Goal: Transaction & Acquisition: Download file/media

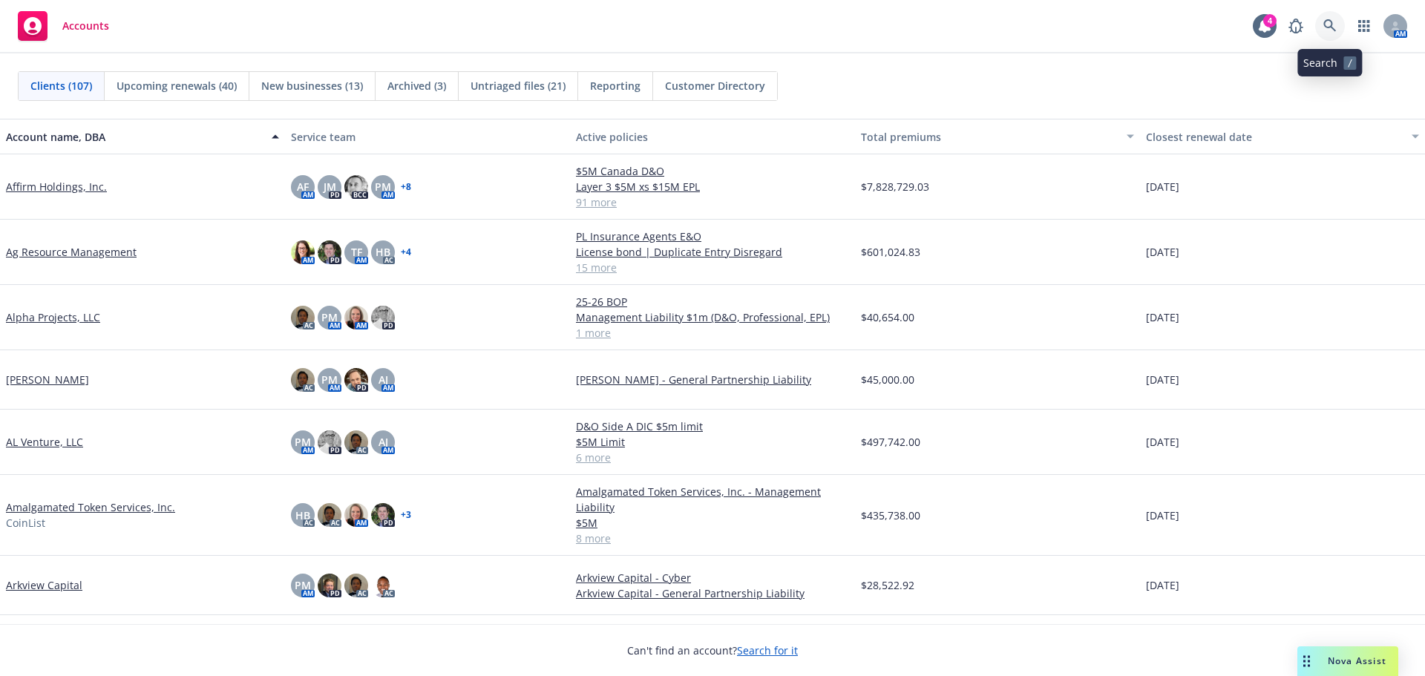
click at [1331, 24] on icon at bounding box center [1330, 25] width 13 height 13
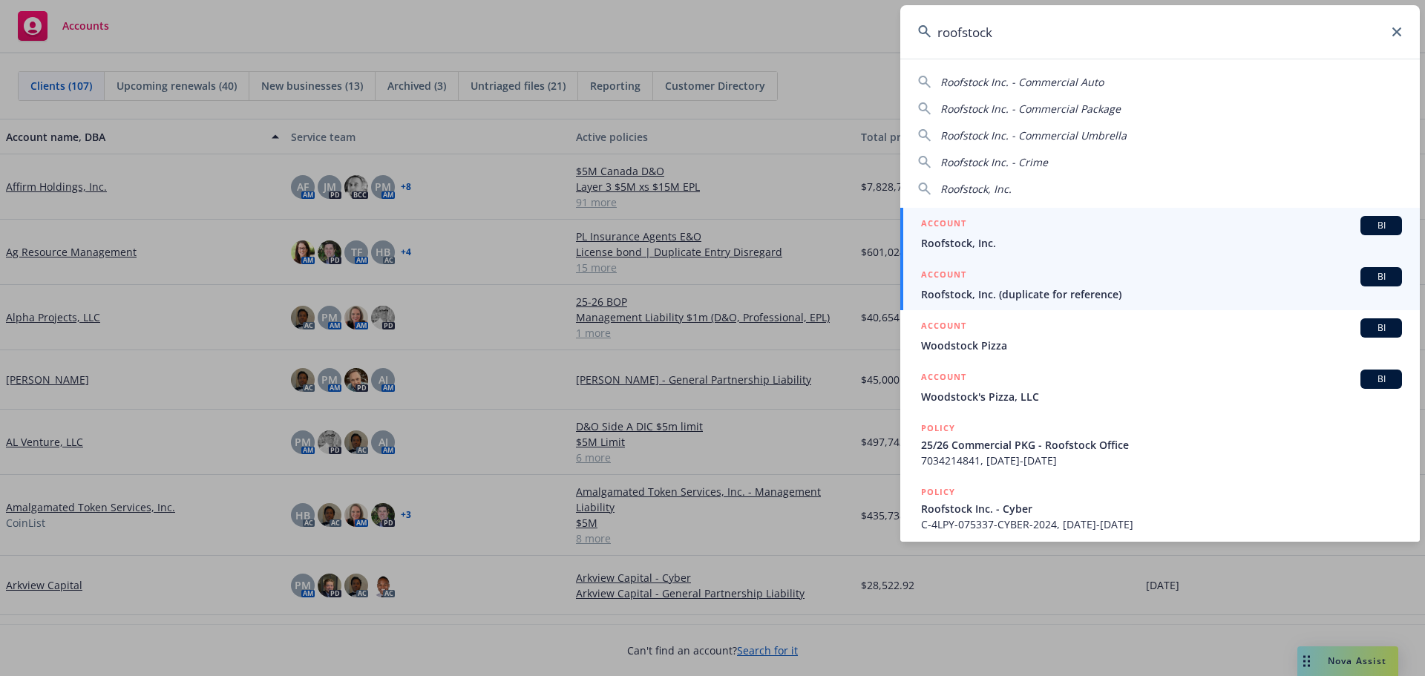
type input "roofstock"
click at [958, 230] on h5 "ACCOUNT" at bounding box center [943, 225] width 45 height 18
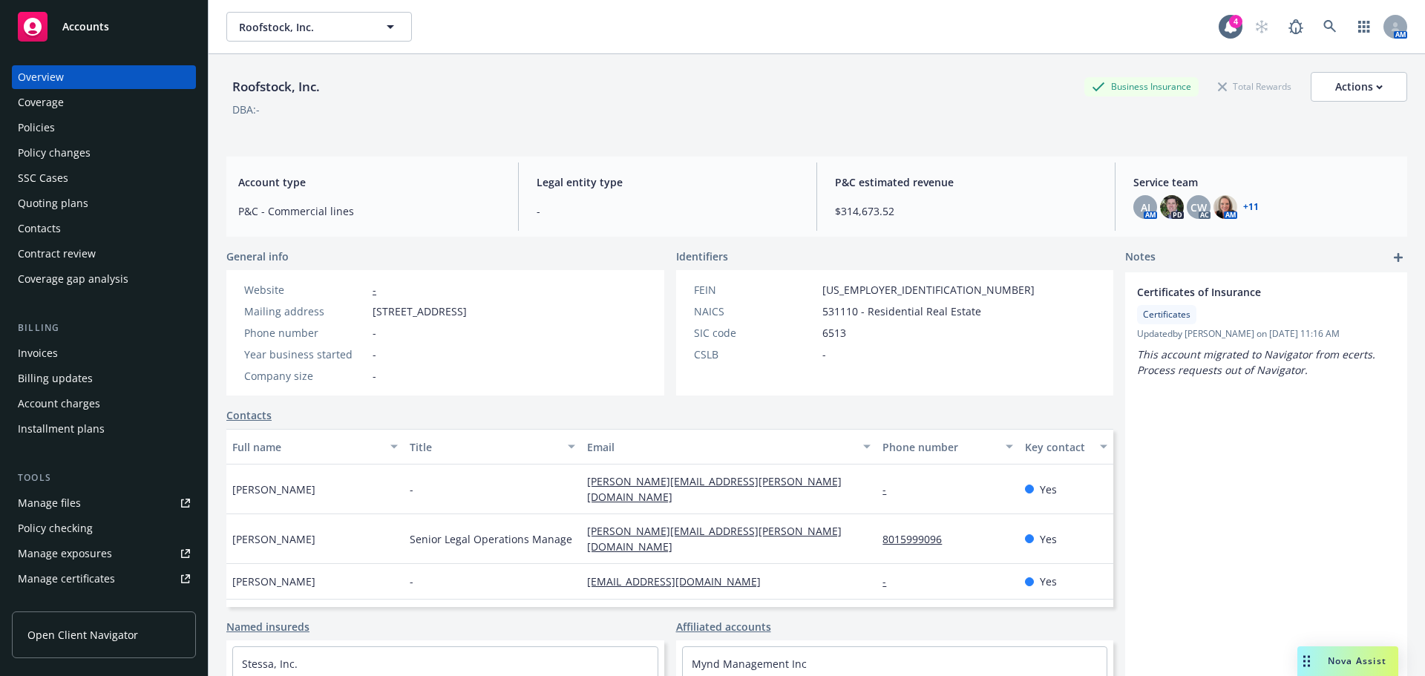
click at [49, 353] on div "Invoices" at bounding box center [38, 353] width 40 height 24
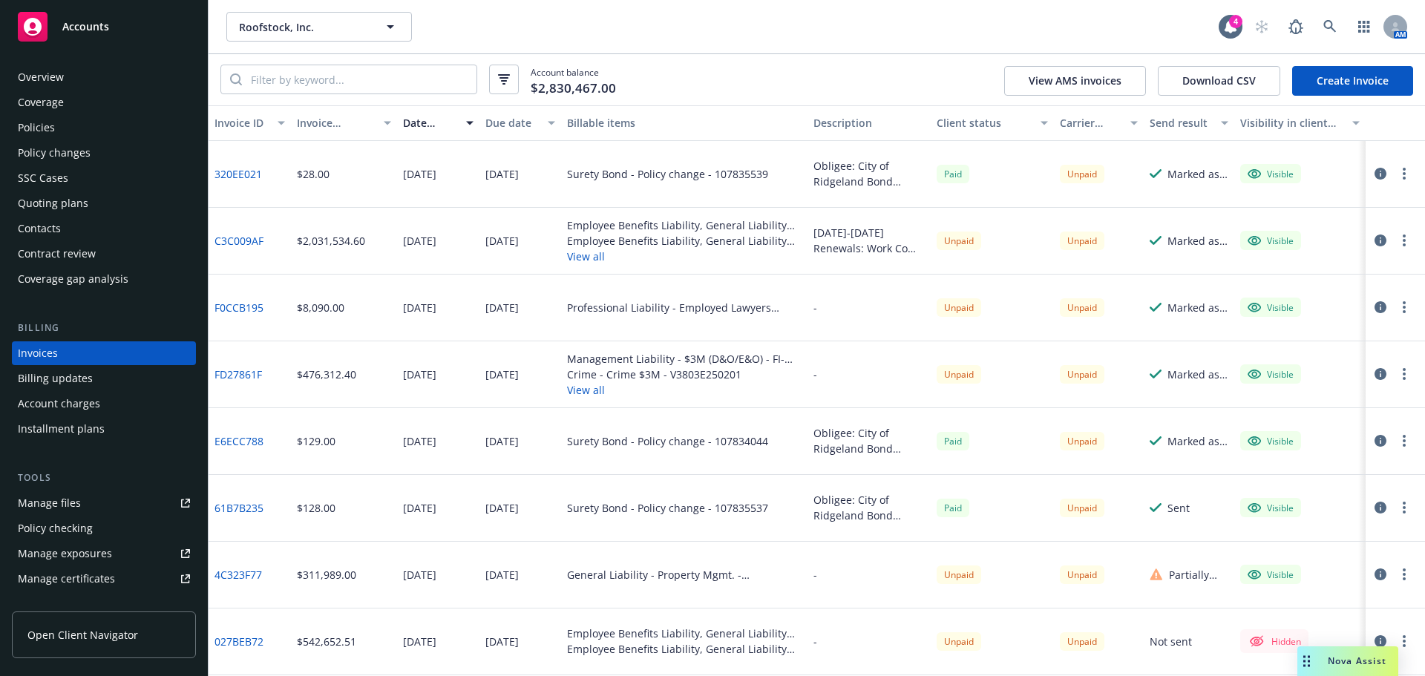
click at [575, 390] on button "View all" at bounding box center [684, 390] width 235 height 16
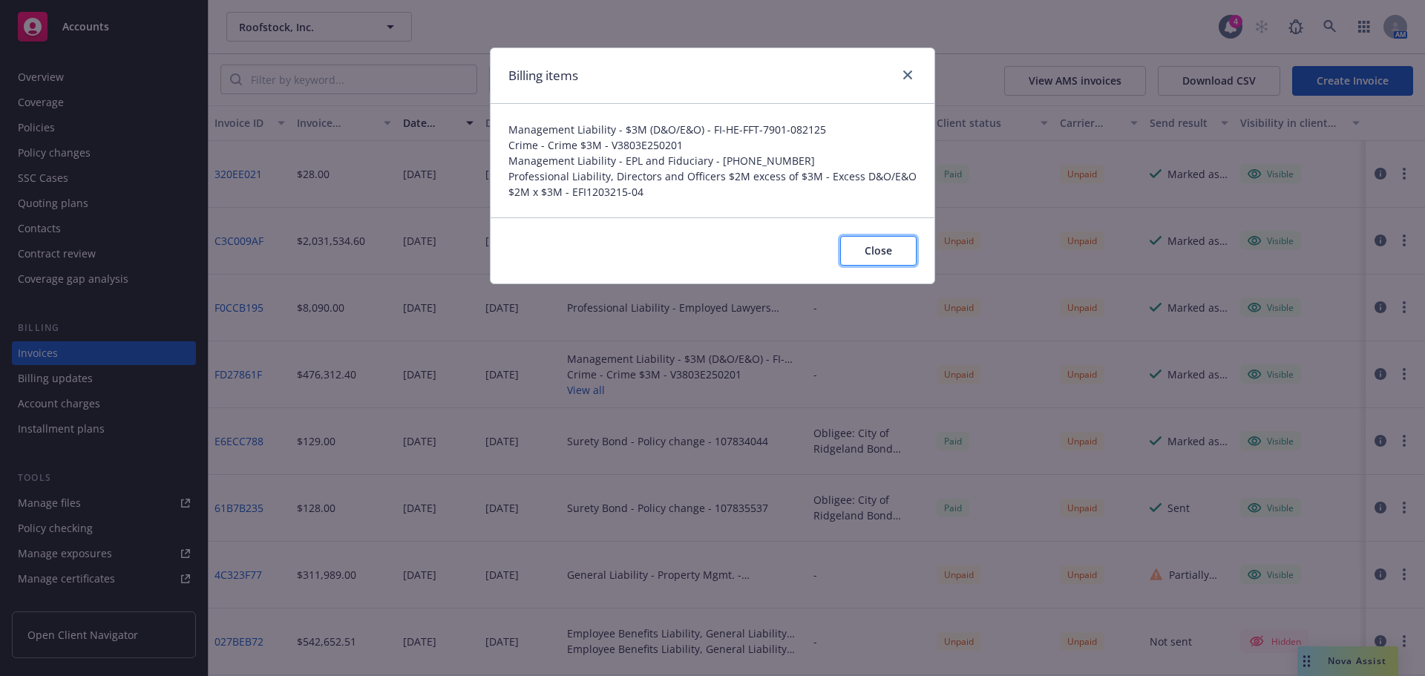
click at [884, 250] on span "Close" at bounding box center [878, 250] width 27 height 14
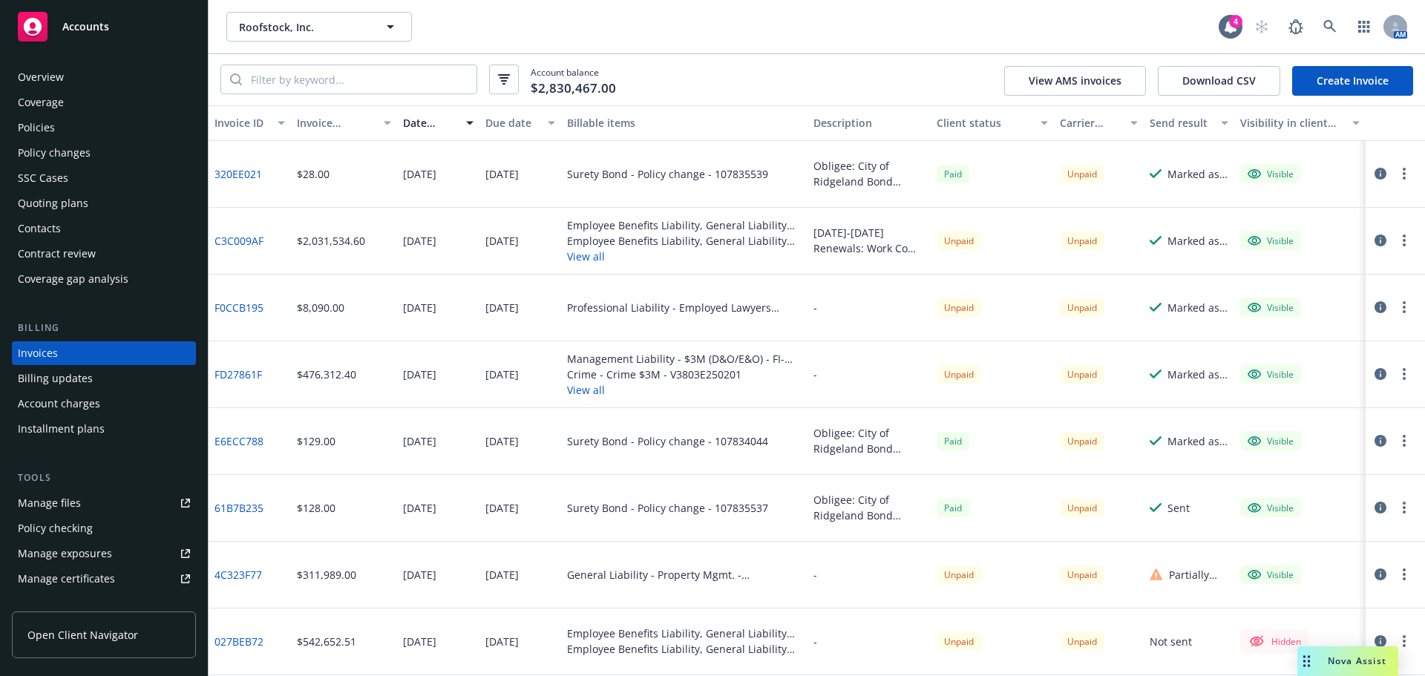
click at [236, 370] on link "FD27861F" at bounding box center [239, 375] width 48 height 16
click at [48, 79] on div "Overview" at bounding box center [41, 77] width 46 height 24
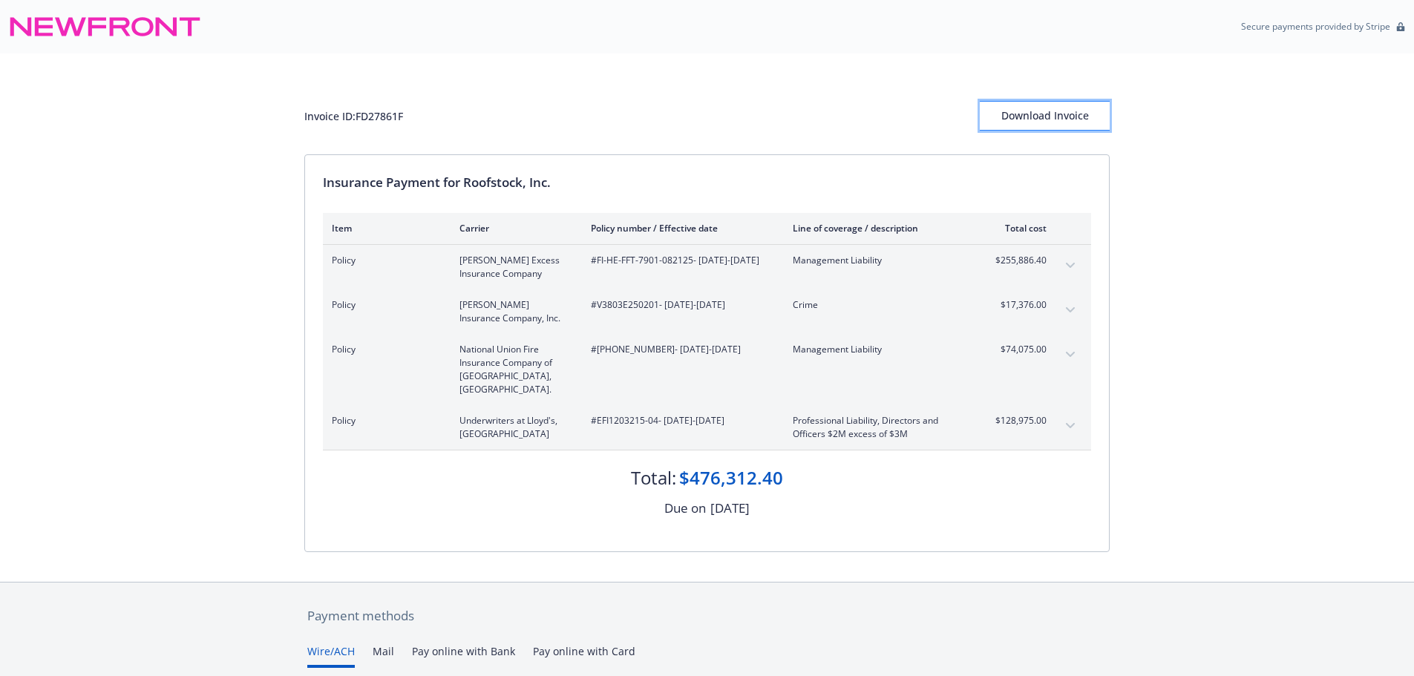
click at [1043, 125] on div "Download Invoice" at bounding box center [1045, 116] width 130 height 28
